Goal: Navigation & Orientation: Find specific page/section

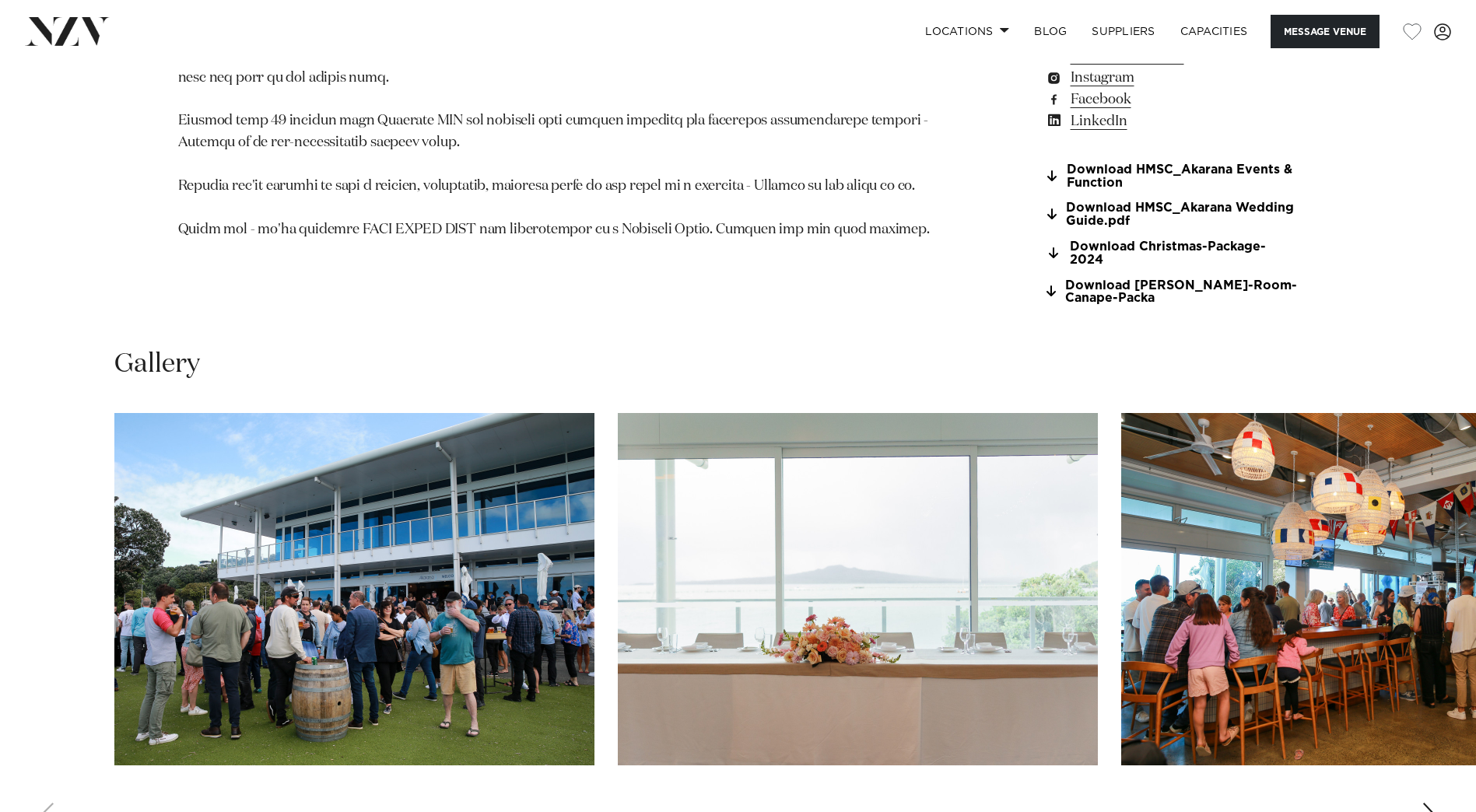
scroll to position [1788, 0]
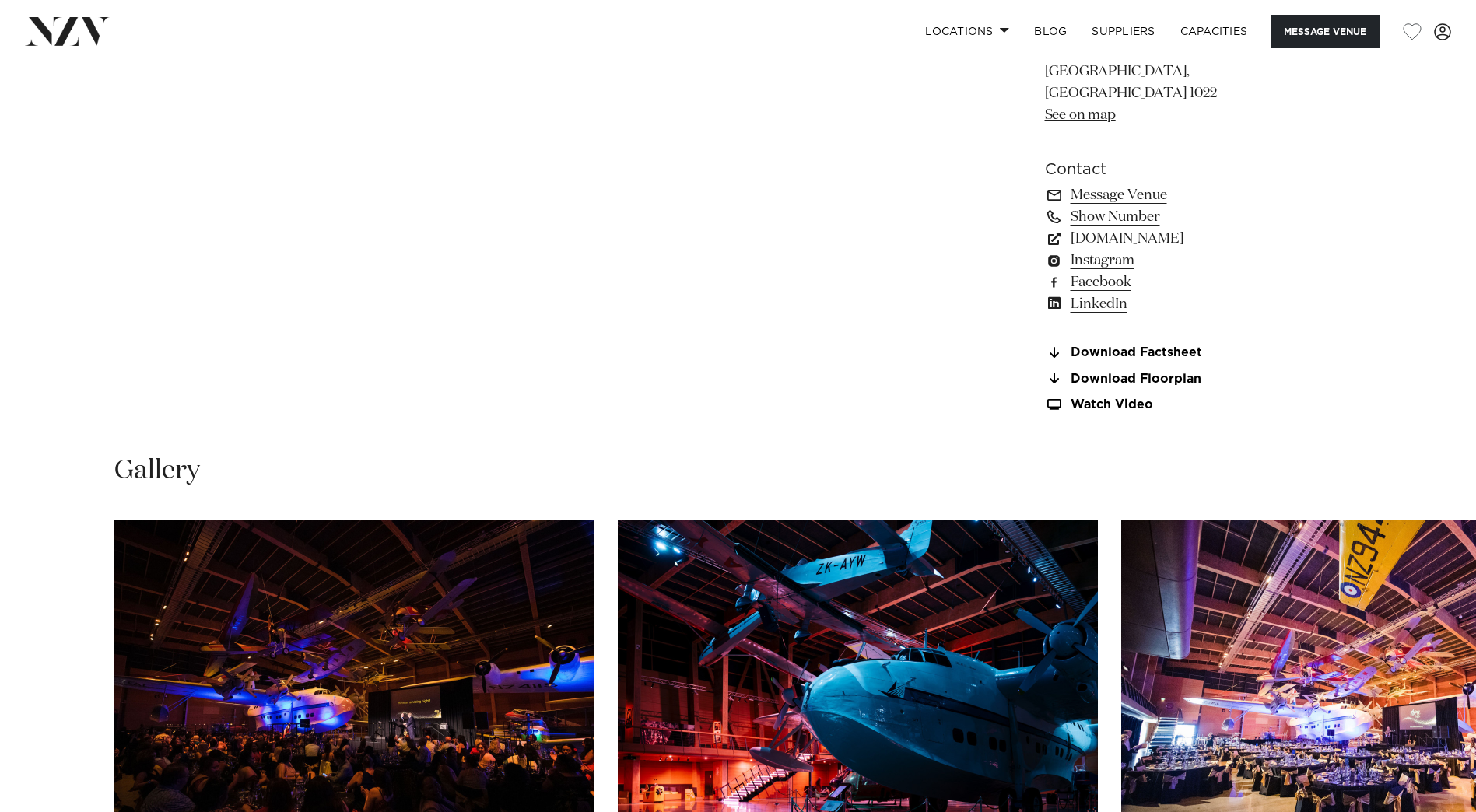
scroll to position [1478, 0]
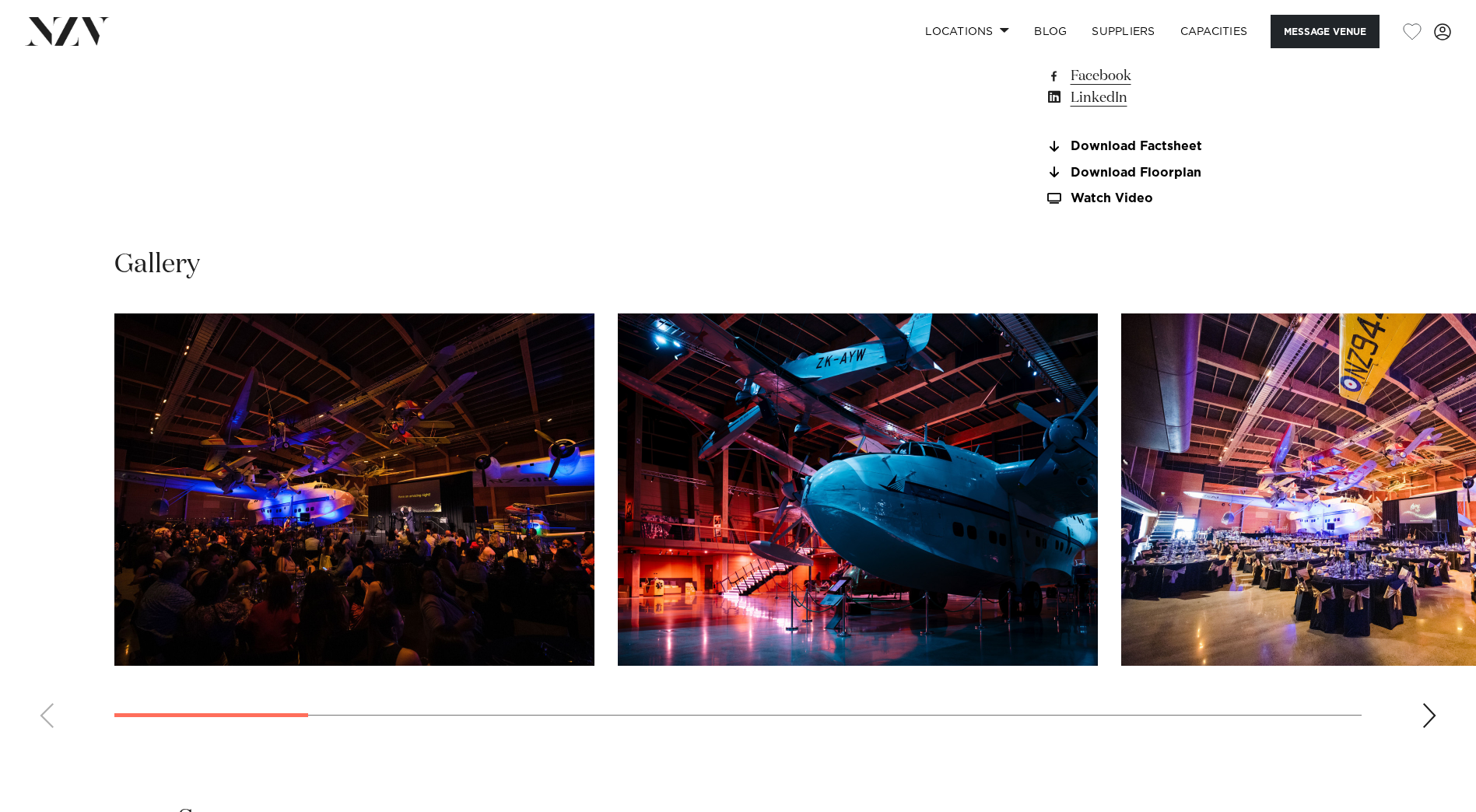
click at [1164, 613] on div "Next slide" at bounding box center [1429, 716] width 16 height 25
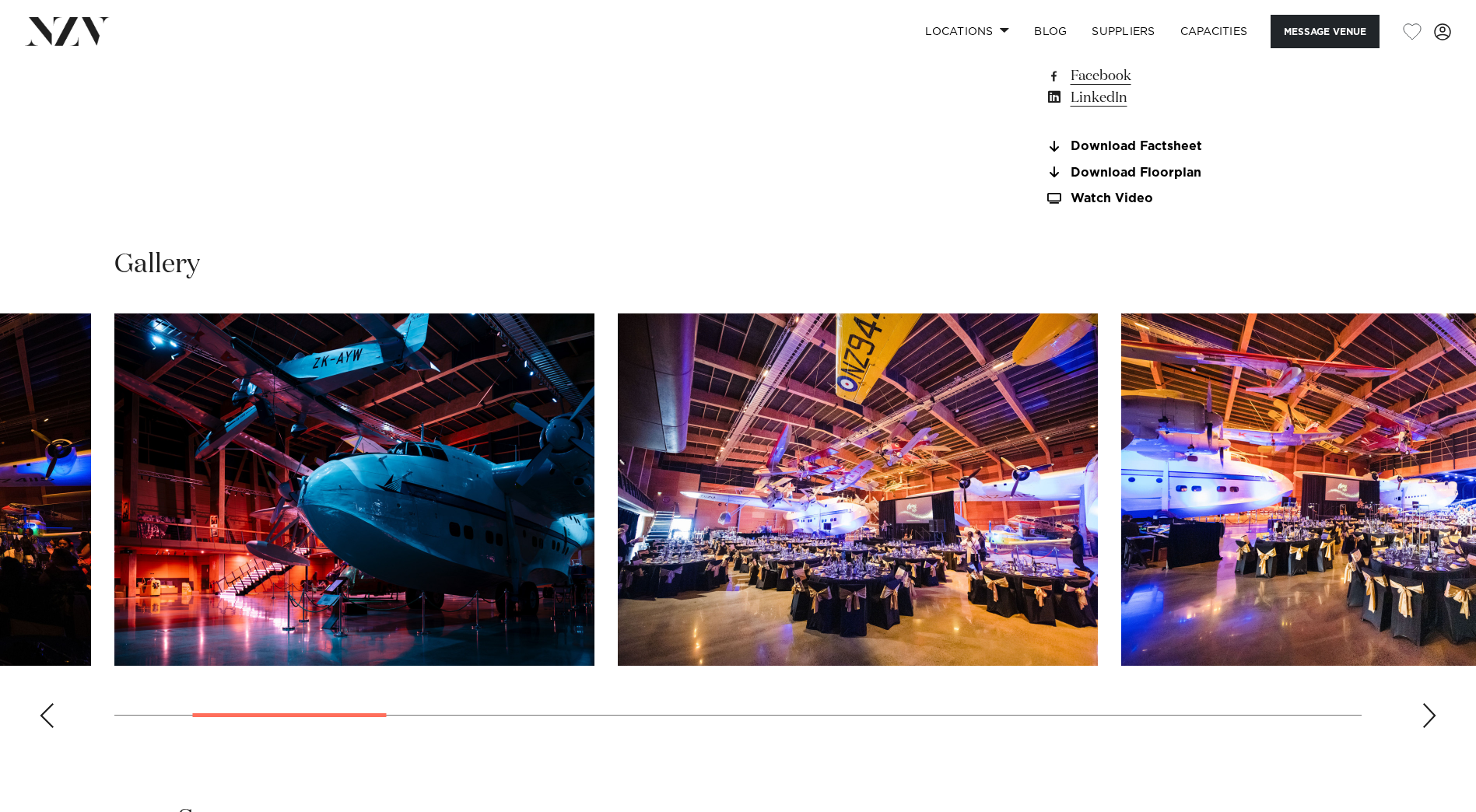
click at [1164, 613] on div "Next slide" at bounding box center [1429, 716] width 16 height 25
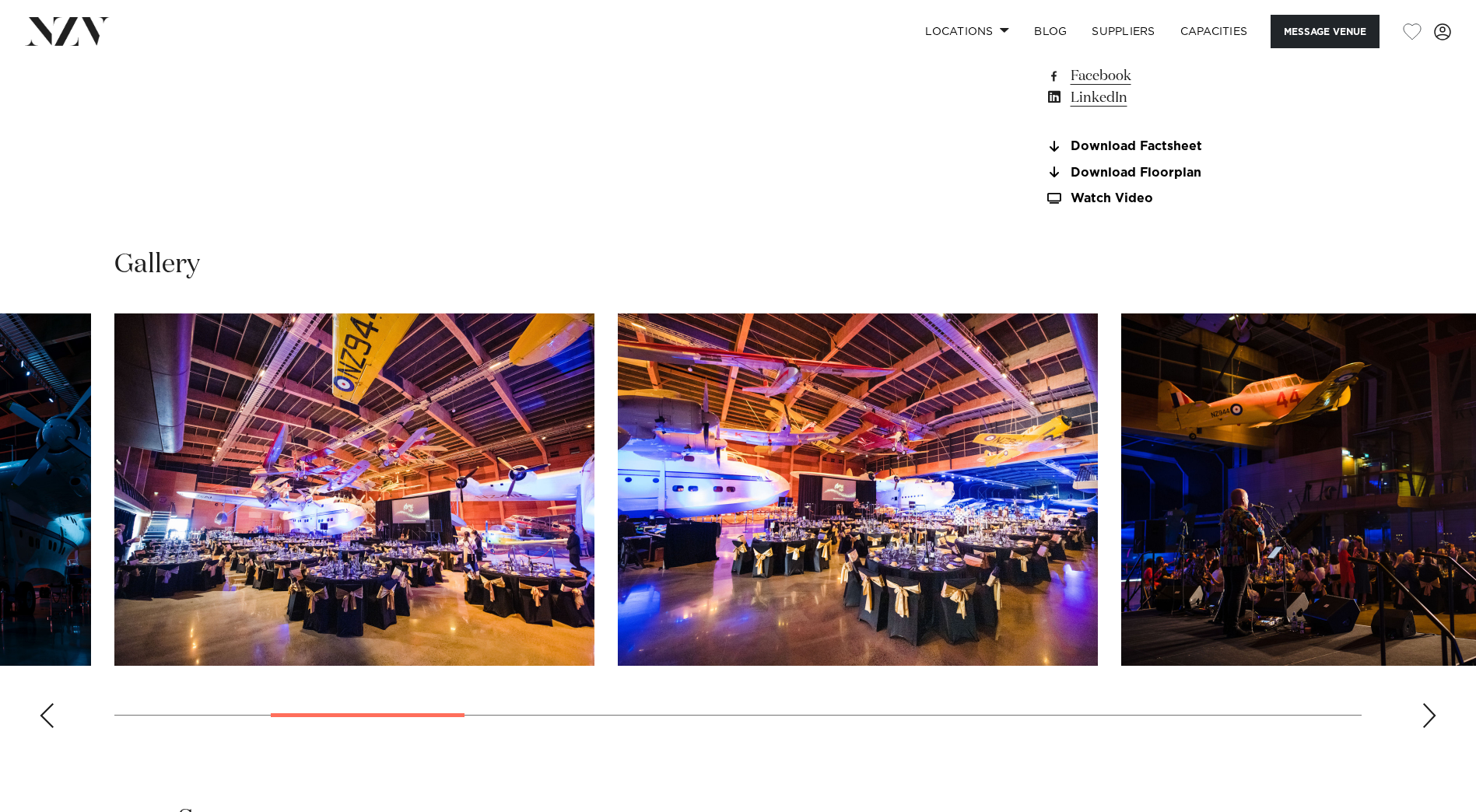
click at [1164, 613] on div "Next slide" at bounding box center [1429, 716] width 16 height 25
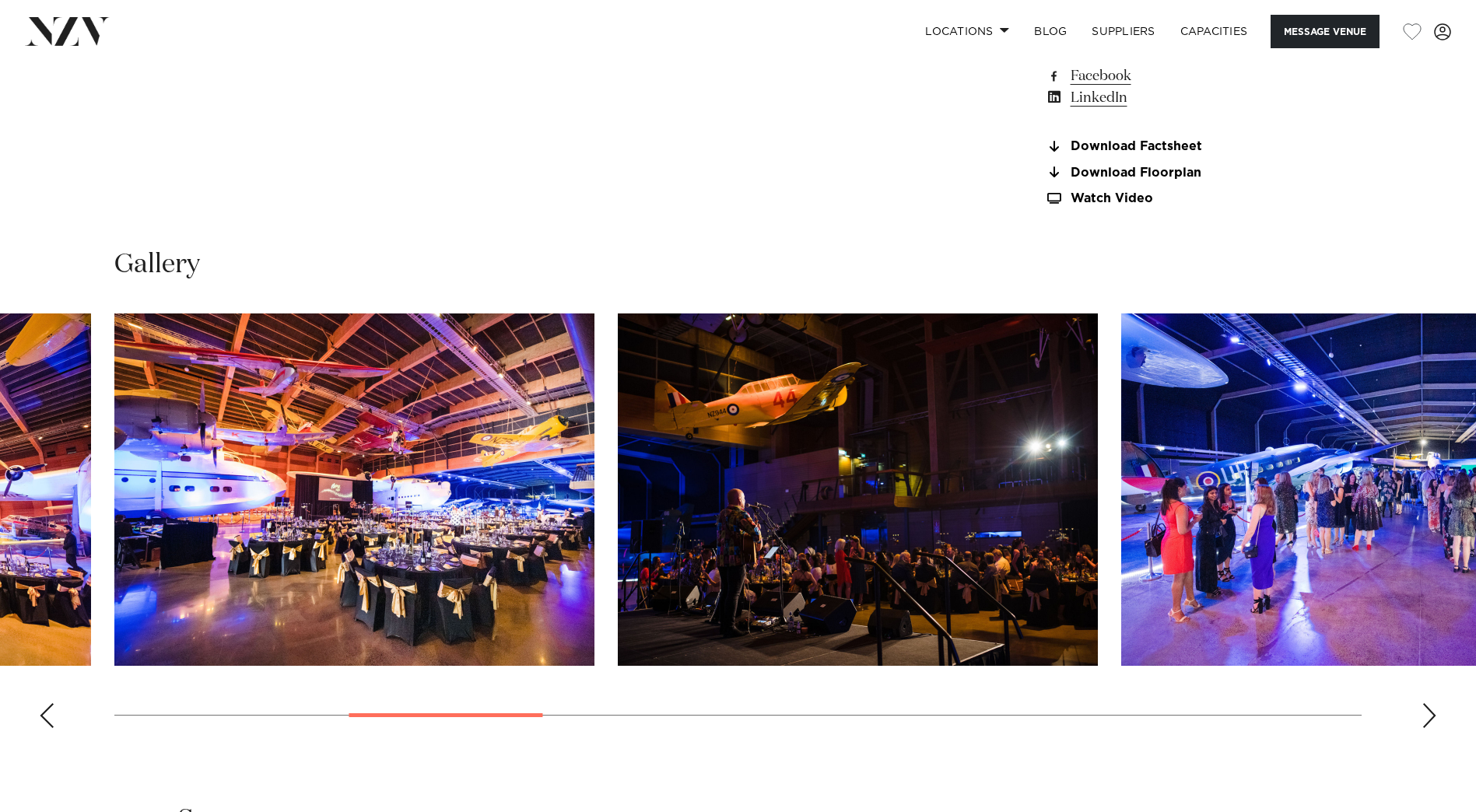
click at [1164, 613] on div "Next slide" at bounding box center [1429, 716] width 16 height 25
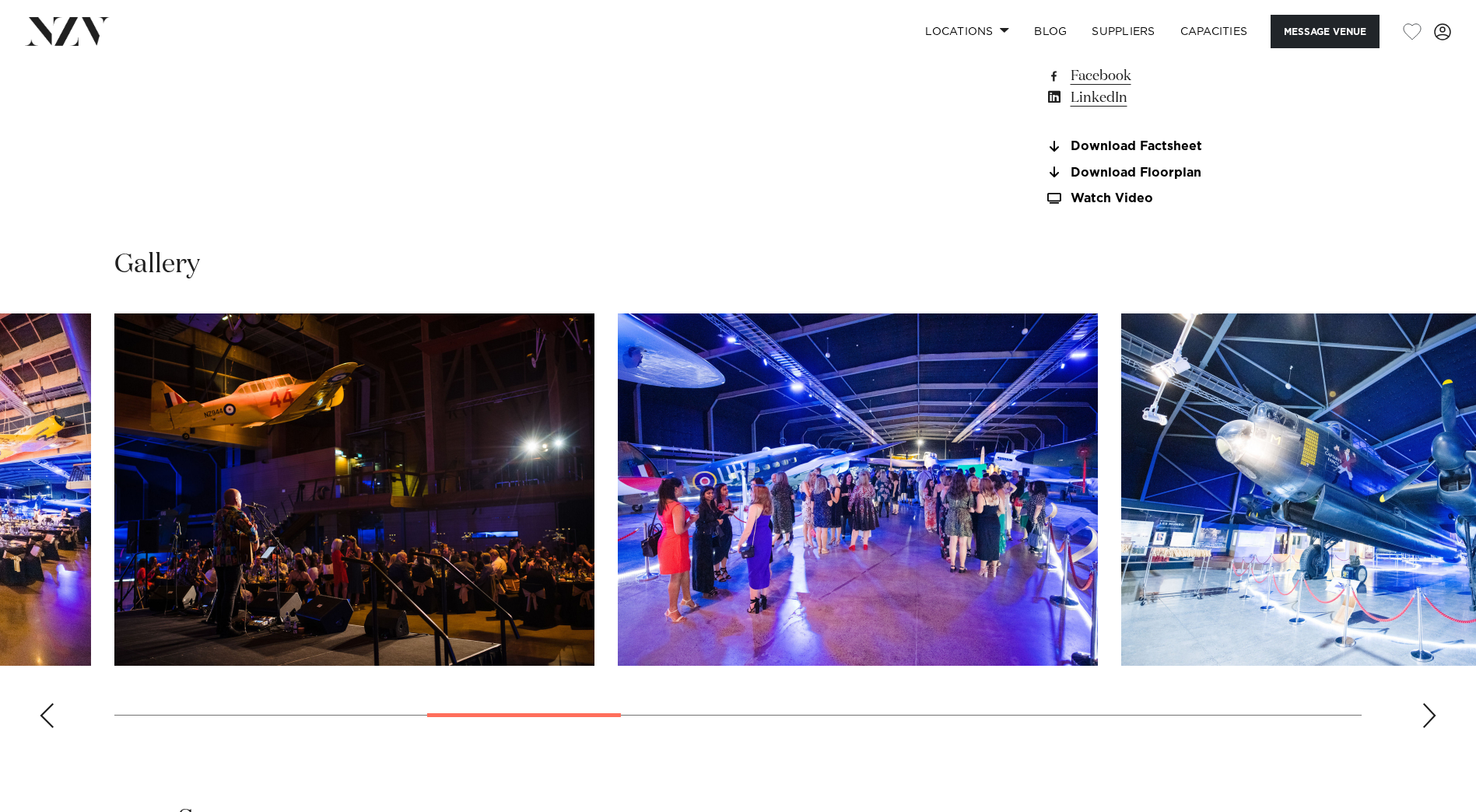
click at [1164, 613] on div "Next slide" at bounding box center [1429, 716] width 16 height 25
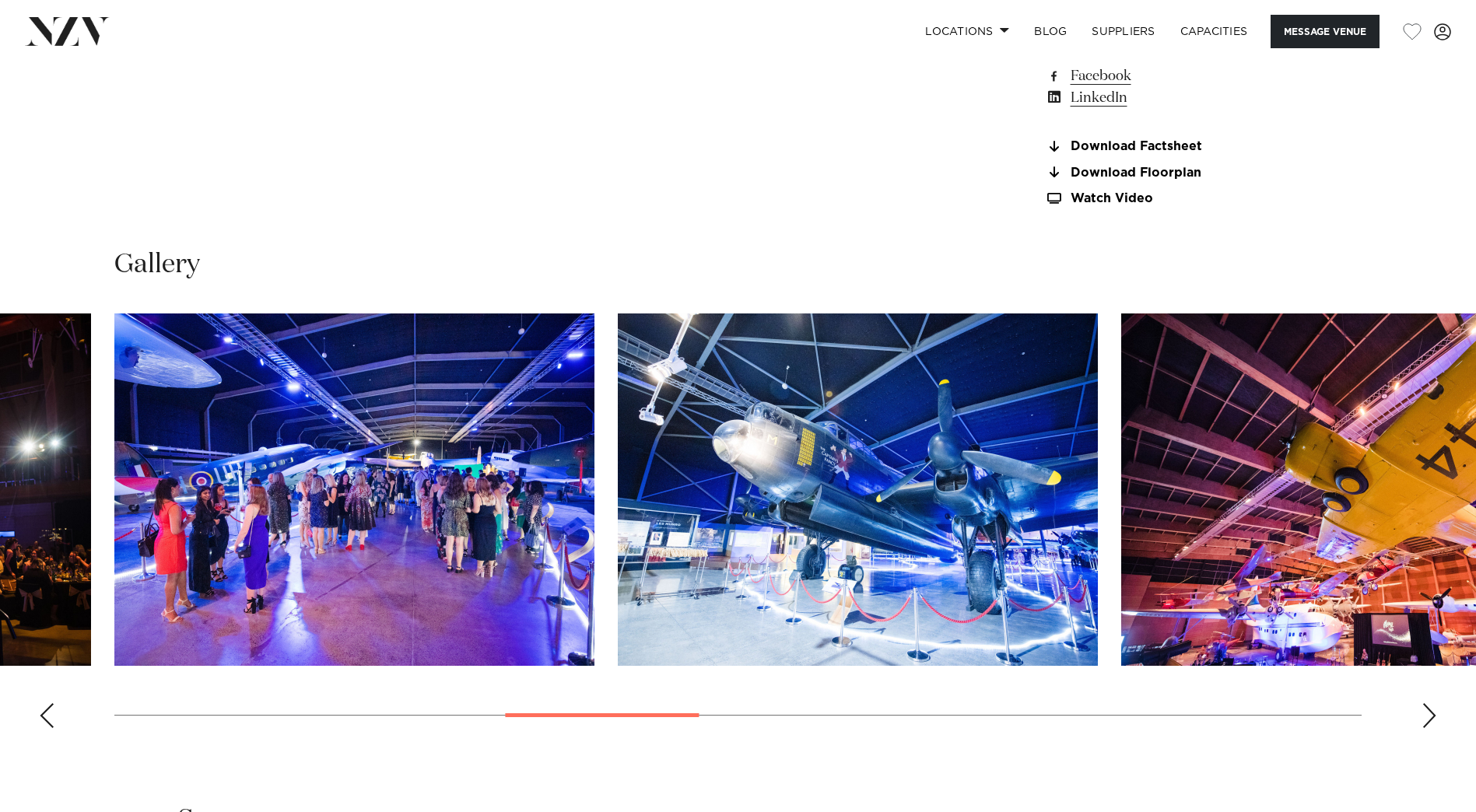
click at [1164, 613] on div "Next slide" at bounding box center [1429, 716] width 16 height 25
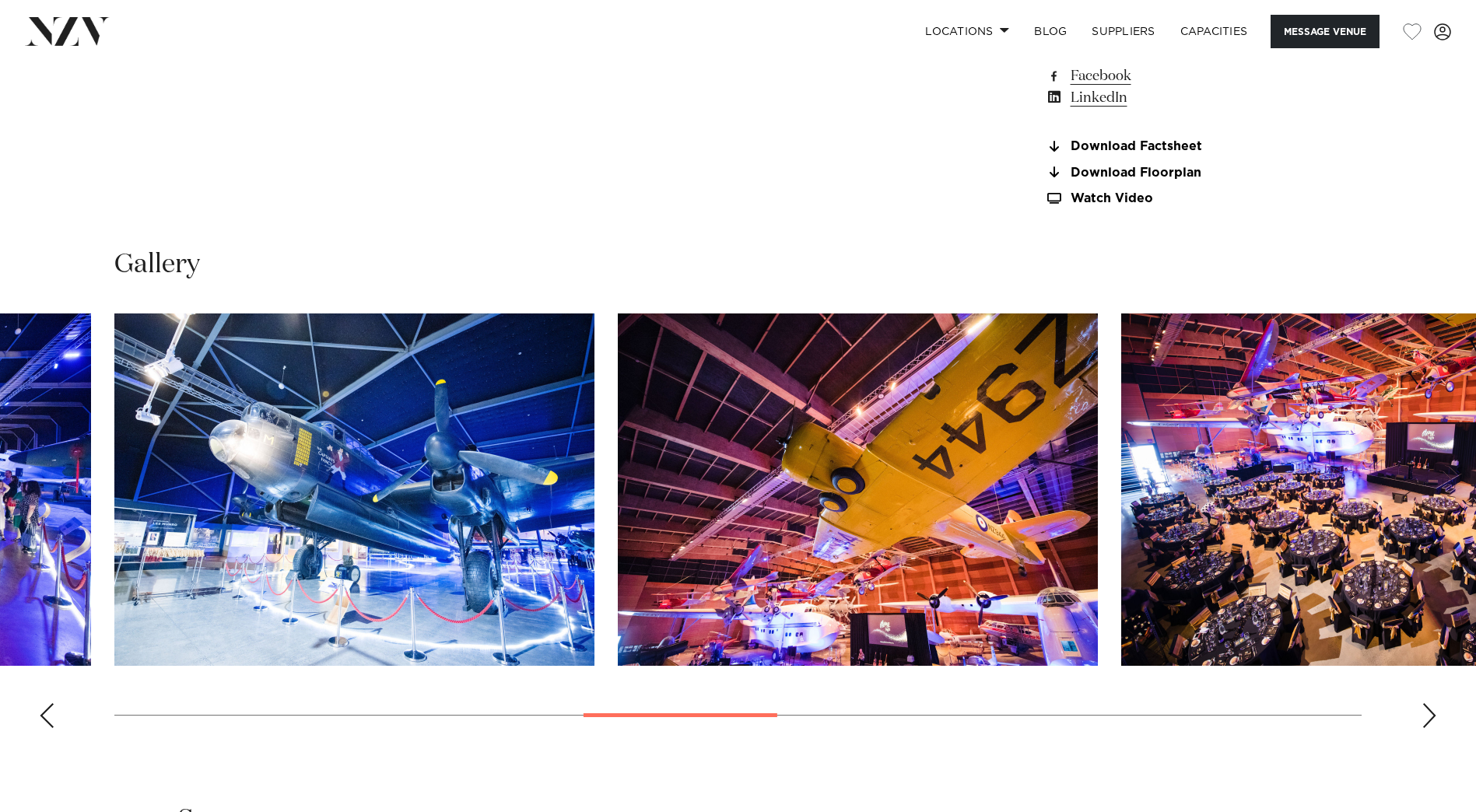
click at [1164, 613] on div "Next slide" at bounding box center [1429, 716] width 16 height 25
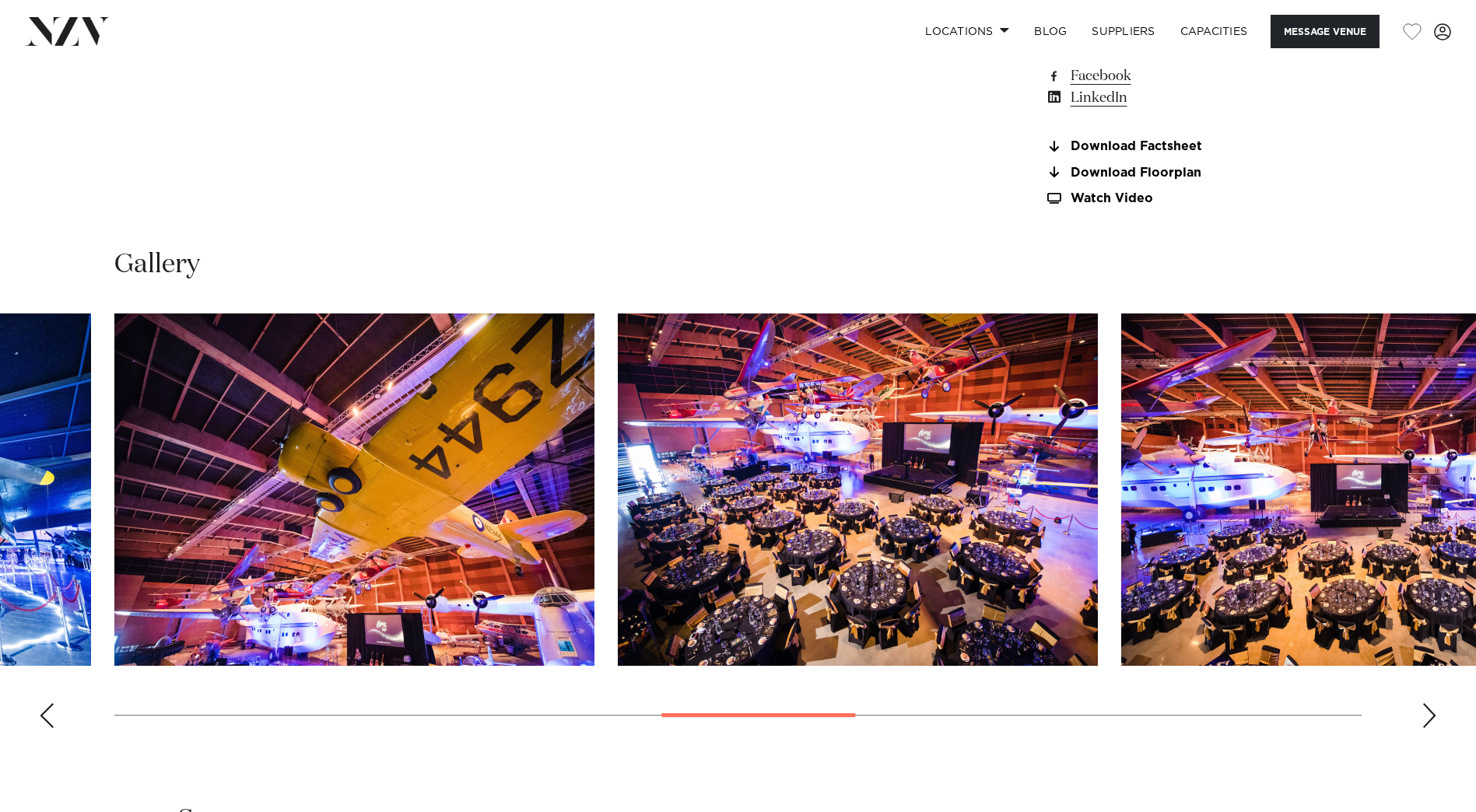
click at [1164, 613] on div "Next slide" at bounding box center [1429, 716] width 16 height 25
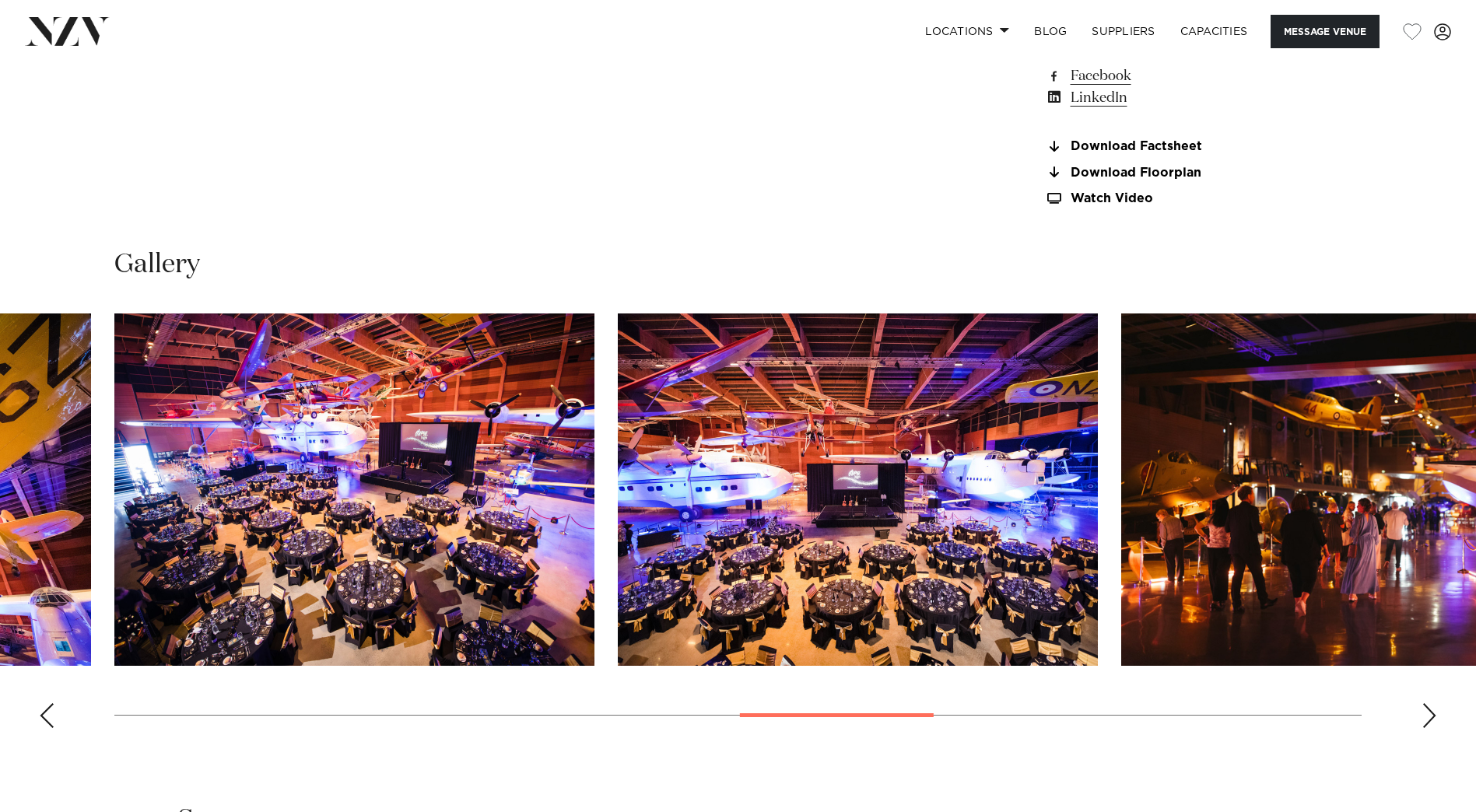
click at [1164, 613] on div "Next slide" at bounding box center [1429, 716] width 16 height 25
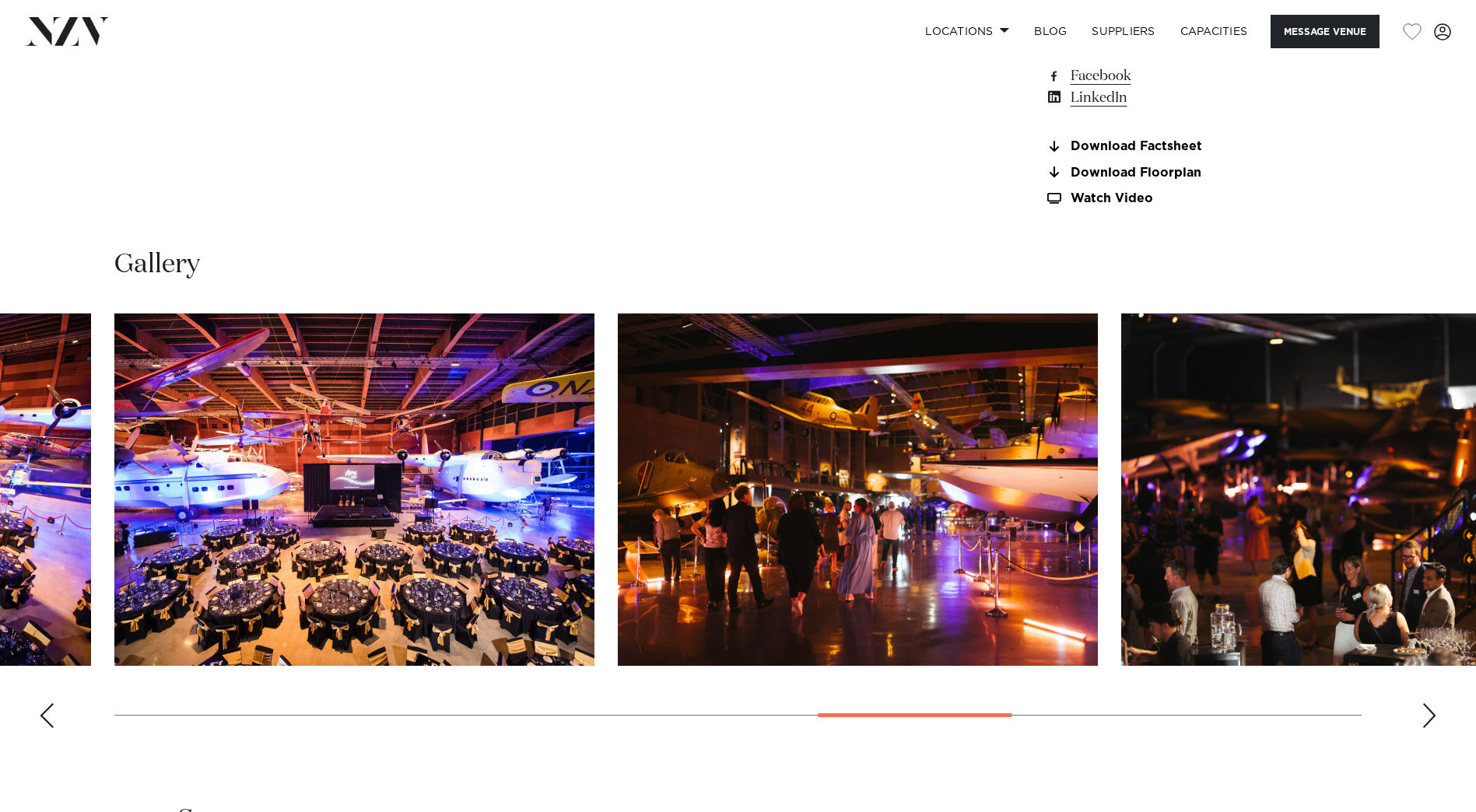
click at [1164, 613] on div "Next slide" at bounding box center [1429, 716] width 16 height 25
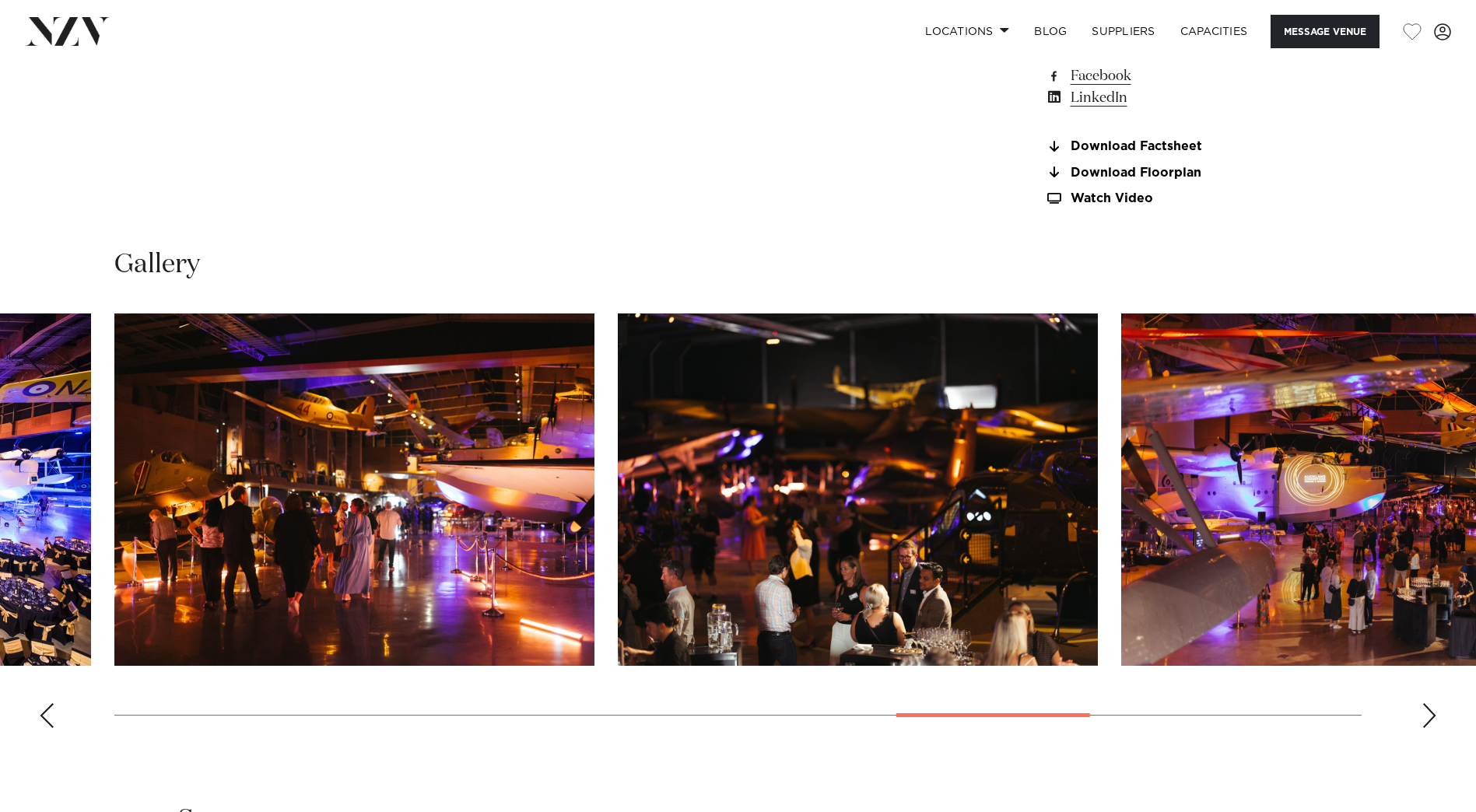
click at [1164, 613] on div "Next slide" at bounding box center [1429, 716] width 16 height 25
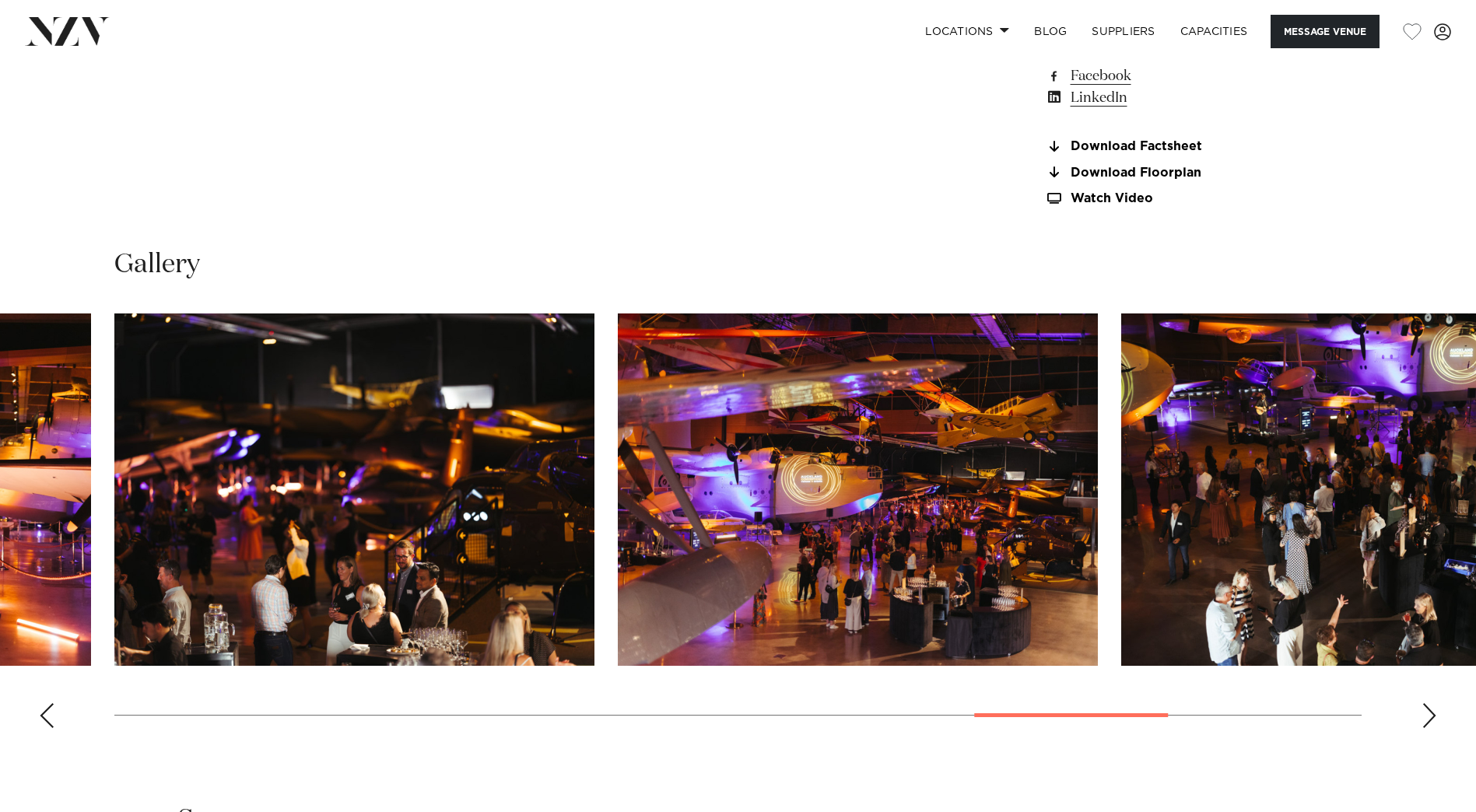
click at [1164, 613] on div "Next slide" at bounding box center [1429, 716] width 16 height 25
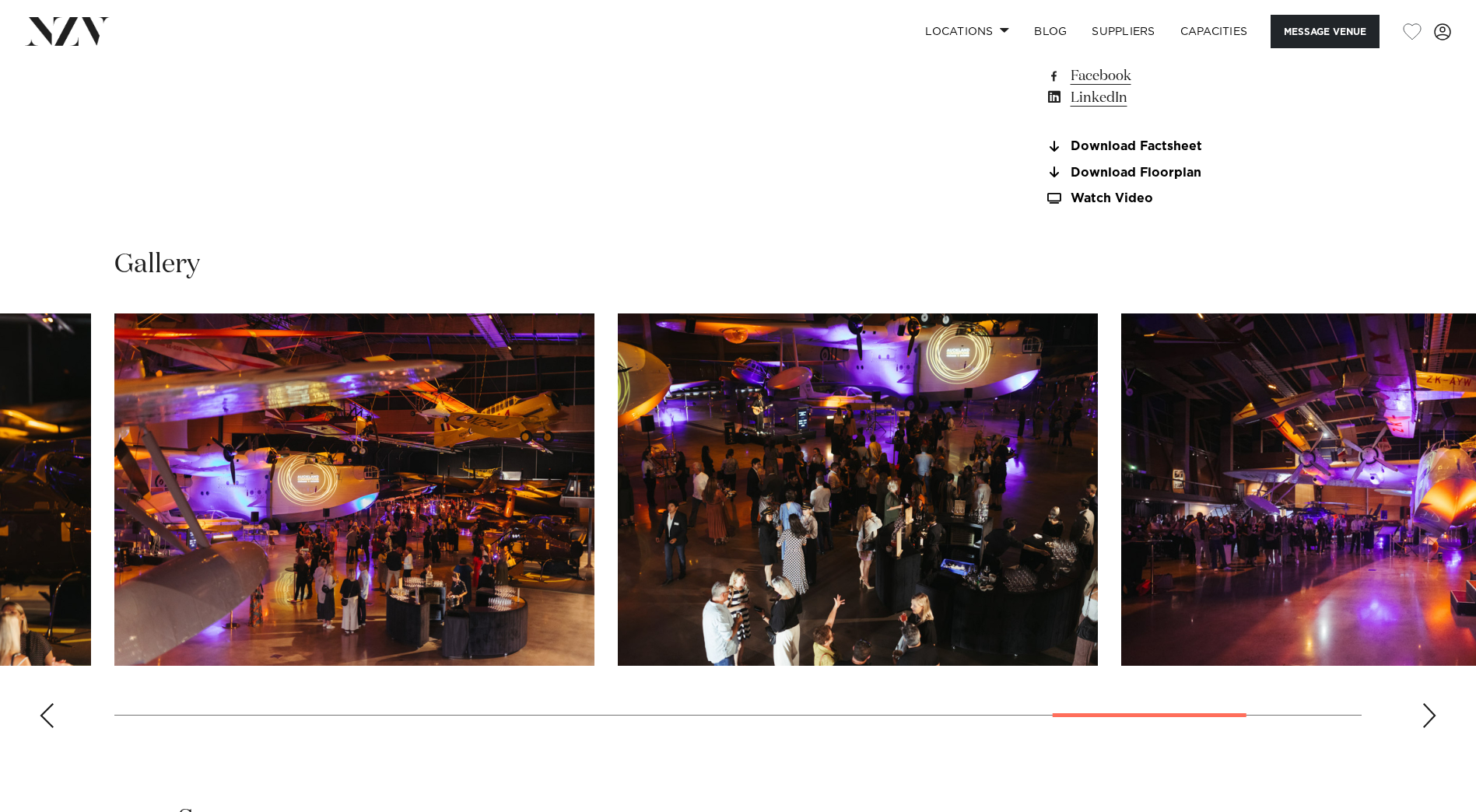
click at [1164, 613] on div "Next slide" at bounding box center [1429, 716] width 16 height 25
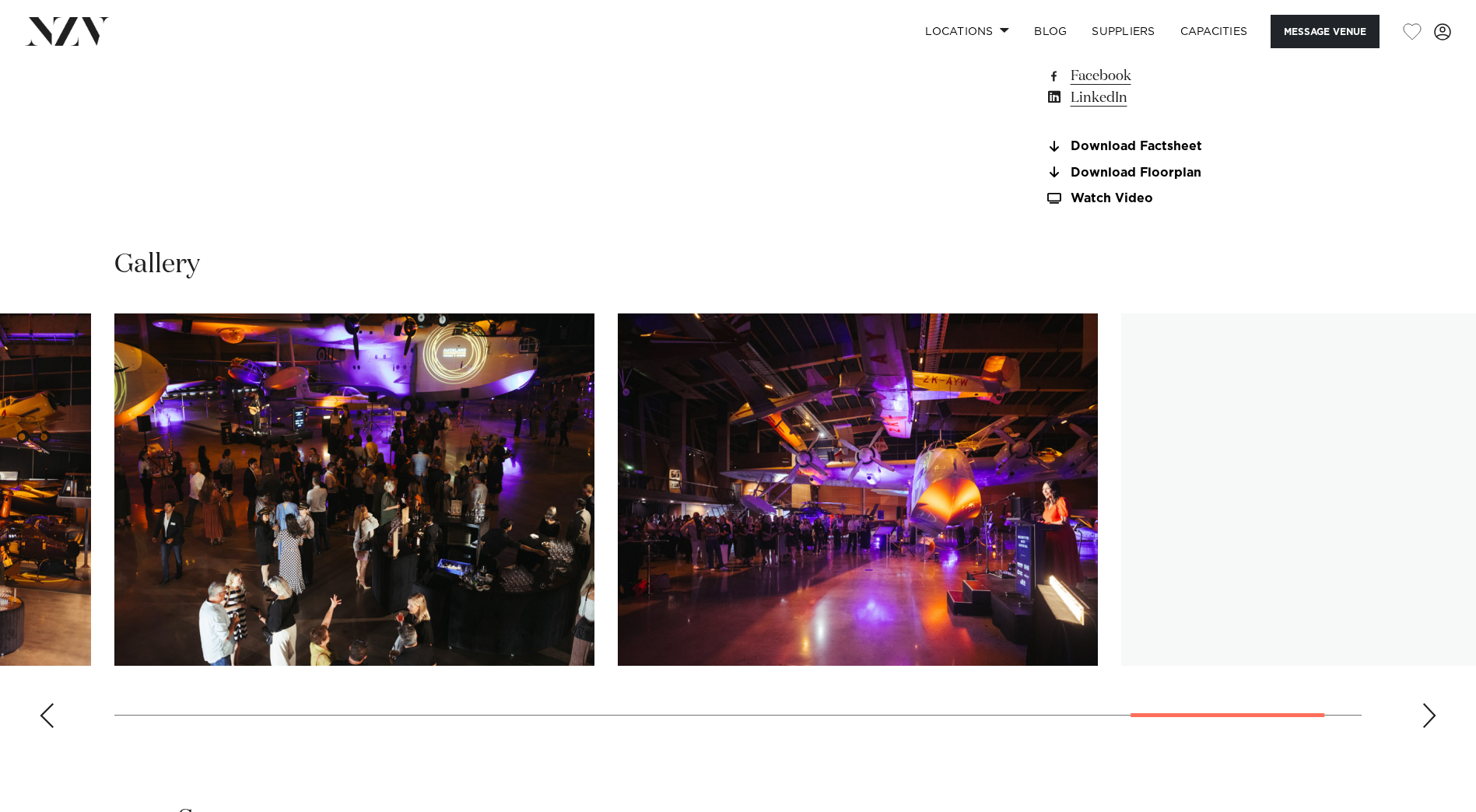
click at [1164, 613] on div "Next slide" at bounding box center [1429, 716] width 16 height 25
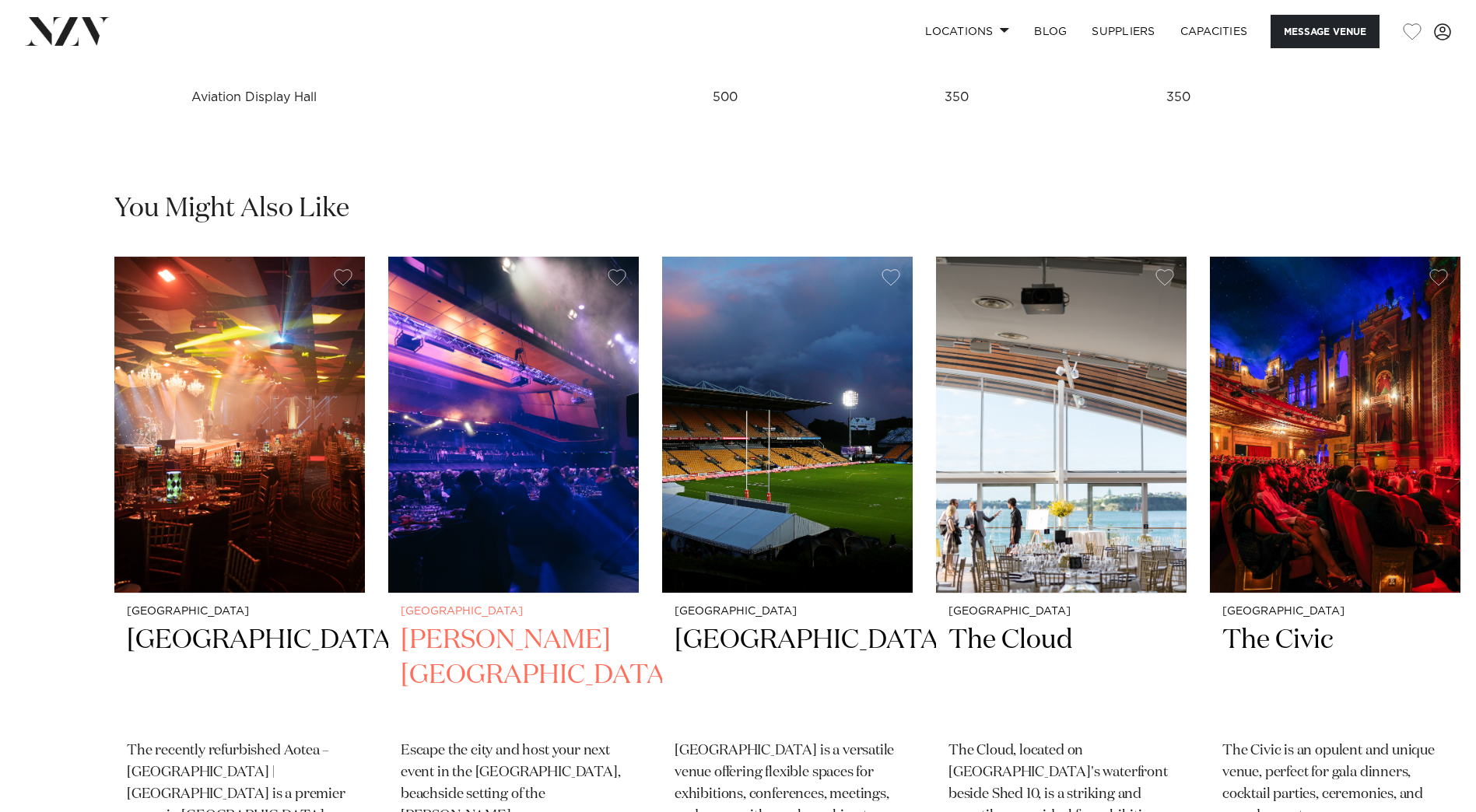
scroll to position [2333, 0]
